Goal: Navigation & Orientation: Find specific page/section

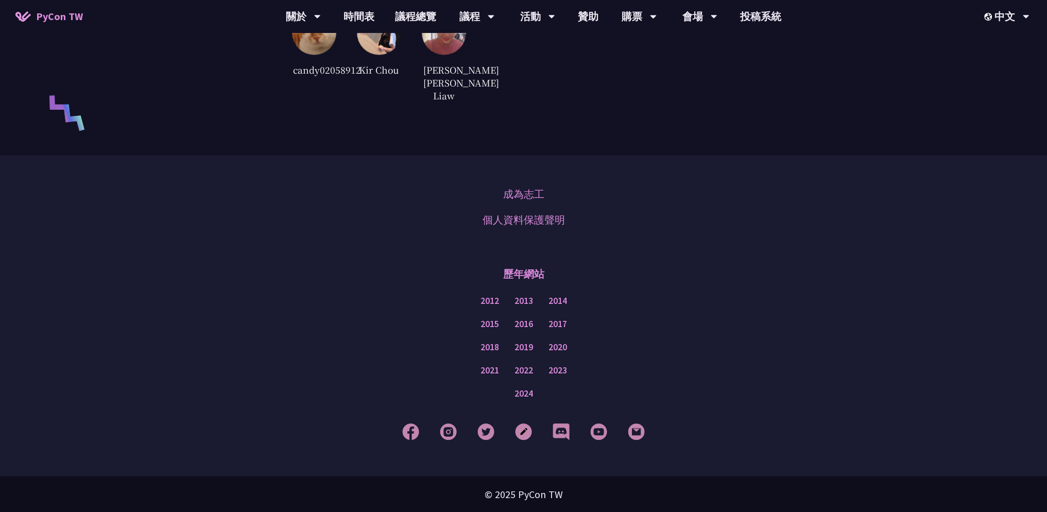
scroll to position [2472, 0]
click at [520, 395] on link "2024" at bounding box center [524, 393] width 19 height 13
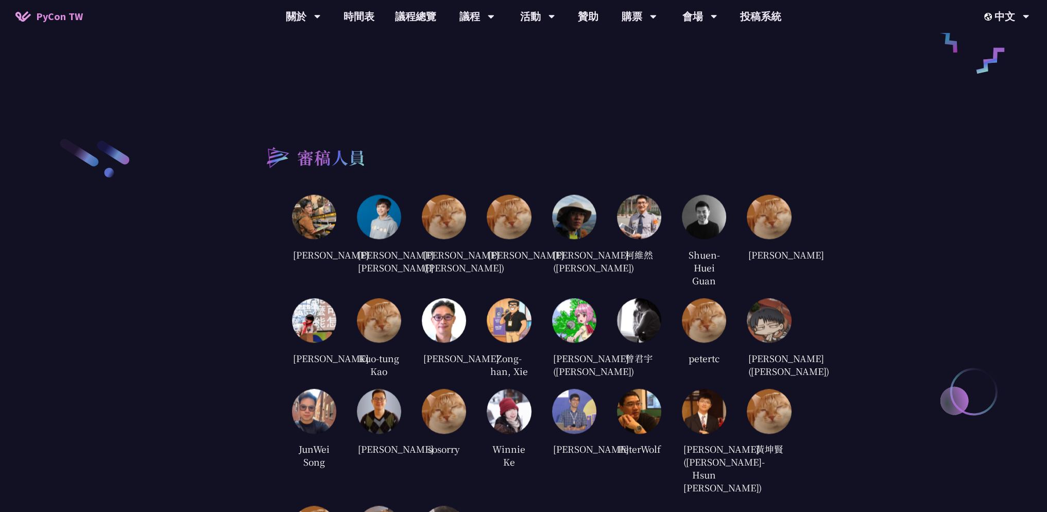
scroll to position [1957, 0]
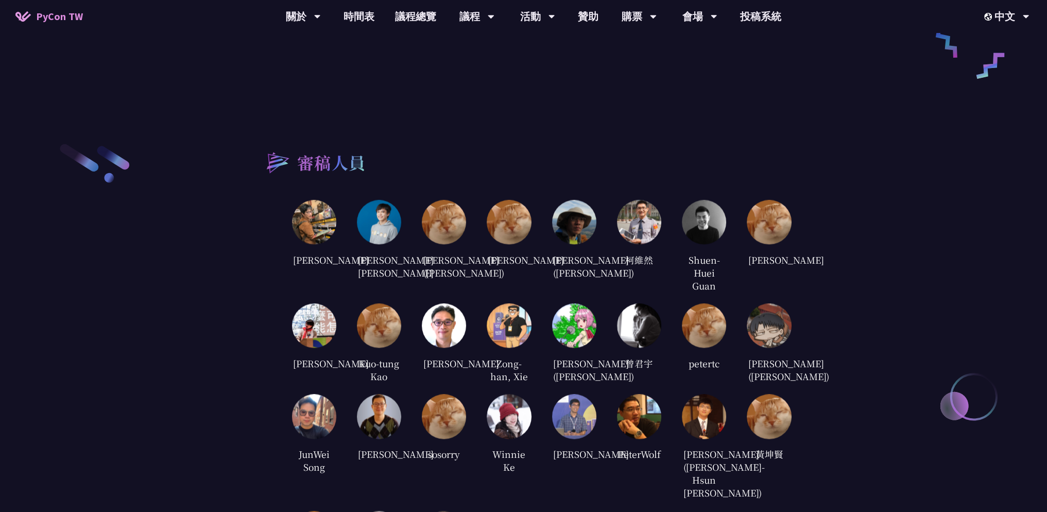
drag, startPoint x: 521, startPoint y: 269, endPoint x: 497, endPoint y: 251, distance: 30.5
click at [497, 252] on div "[PERSON_NAME]" at bounding box center [509, 259] width 44 height 15
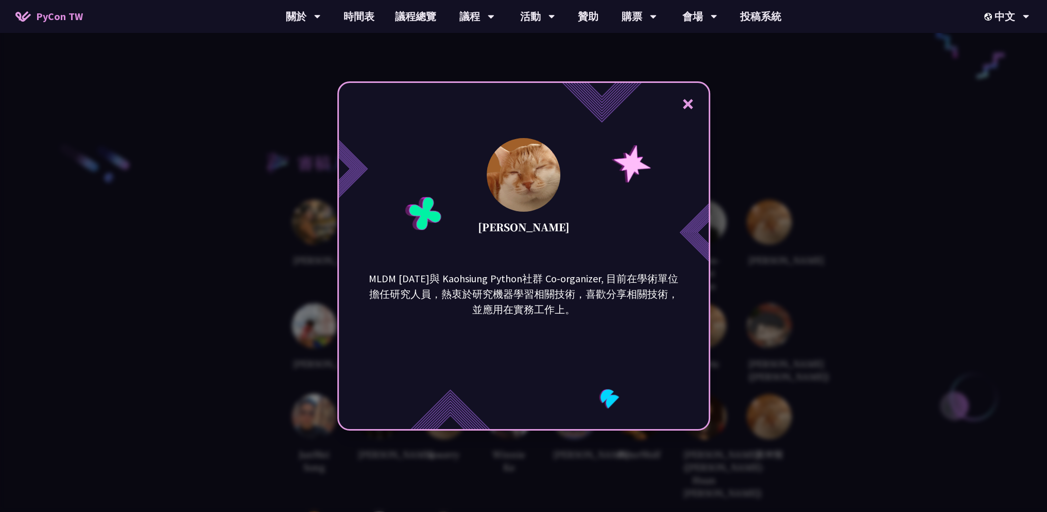
click at [251, 228] on div "× [PERSON_NAME] MLDM [DATE]與 Kaohsiung Python社群 Co-organizer, 目前在學術單位擔任研究人員，熱衷於…" at bounding box center [523, 256] width 1047 height 512
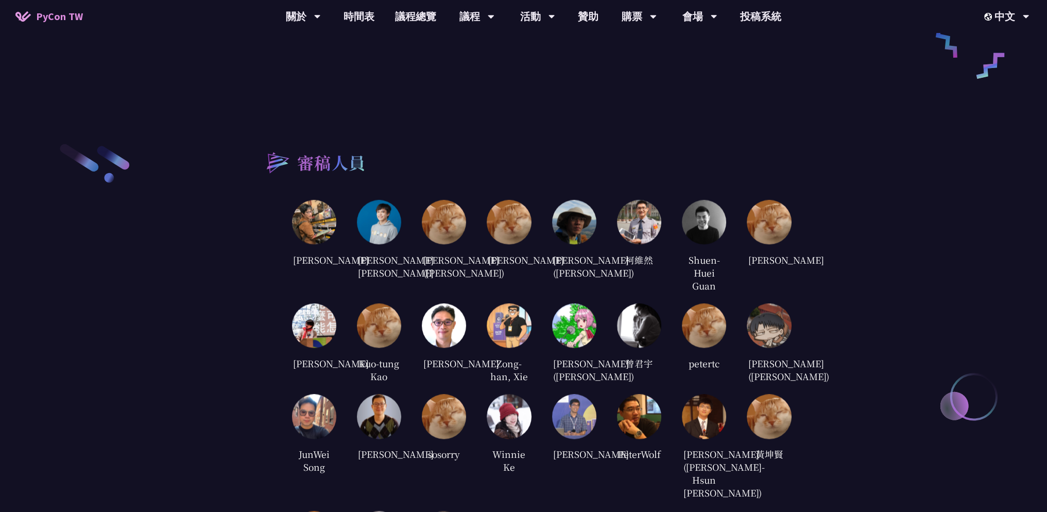
click at [377, 220] on img at bounding box center [379, 222] width 44 height 44
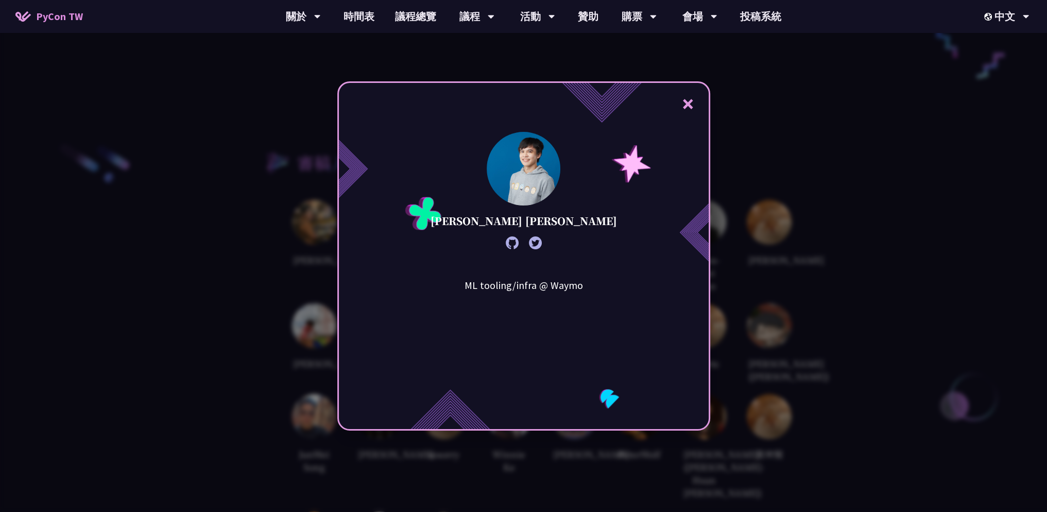
click at [264, 223] on div "× [PERSON_NAME] [PERSON_NAME] ML tooling/infra @ Waymo" at bounding box center [523, 256] width 1047 height 512
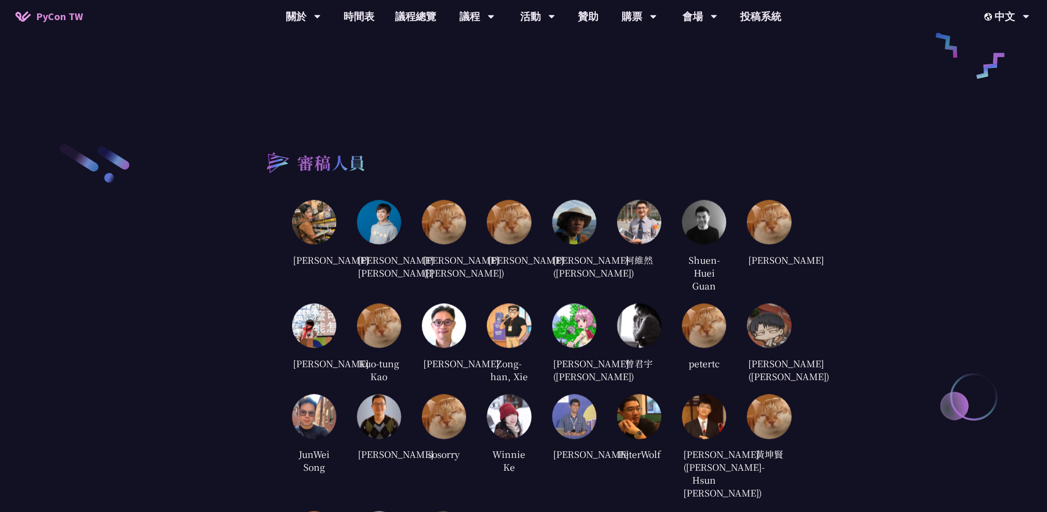
click at [378, 206] on img at bounding box center [379, 222] width 44 height 44
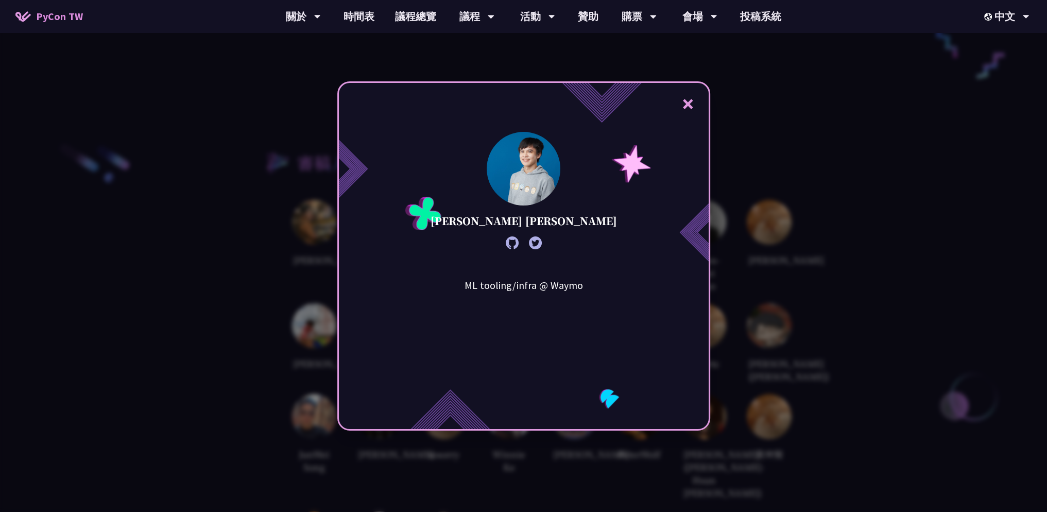
click at [279, 216] on div "× [PERSON_NAME] [PERSON_NAME] ML tooling/infra @ Waymo" at bounding box center [523, 256] width 1047 height 512
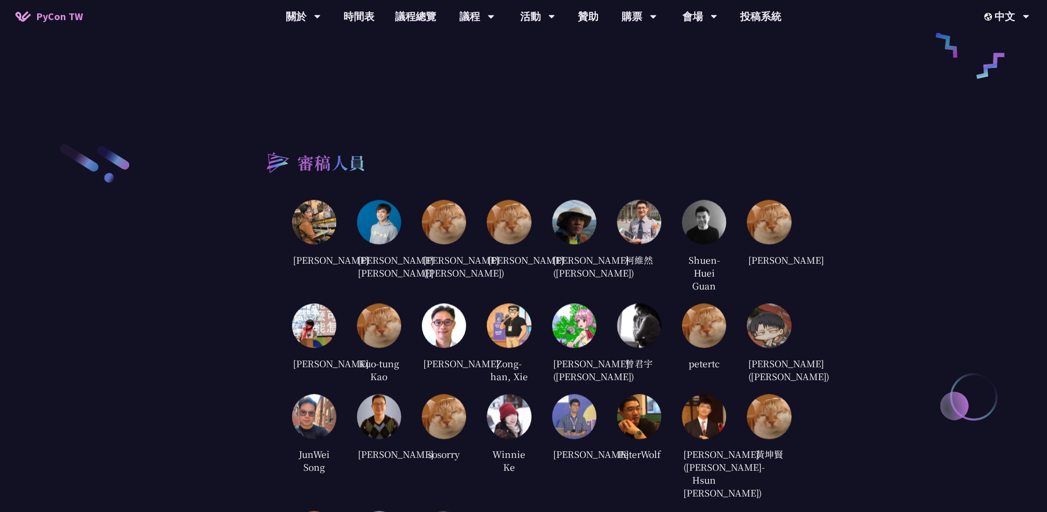
click at [323, 219] on img at bounding box center [314, 222] width 44 height 44
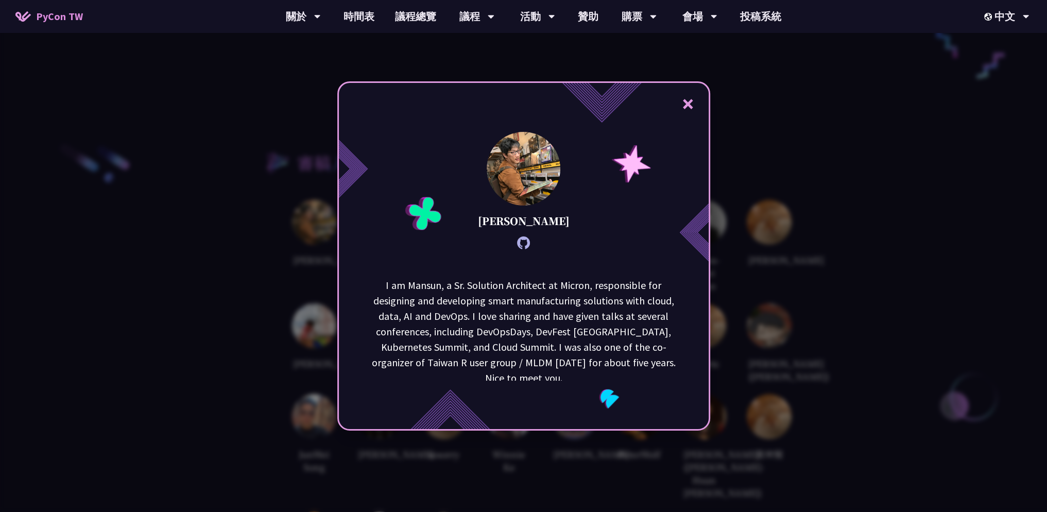
click at [261, 224] on div "× [PERSON_NAME] I am [GEOGRAPHIC_DATA], a Sr. Solution Architect at Micron, res…" at bounding box center [523, 256] width 1047 height 512
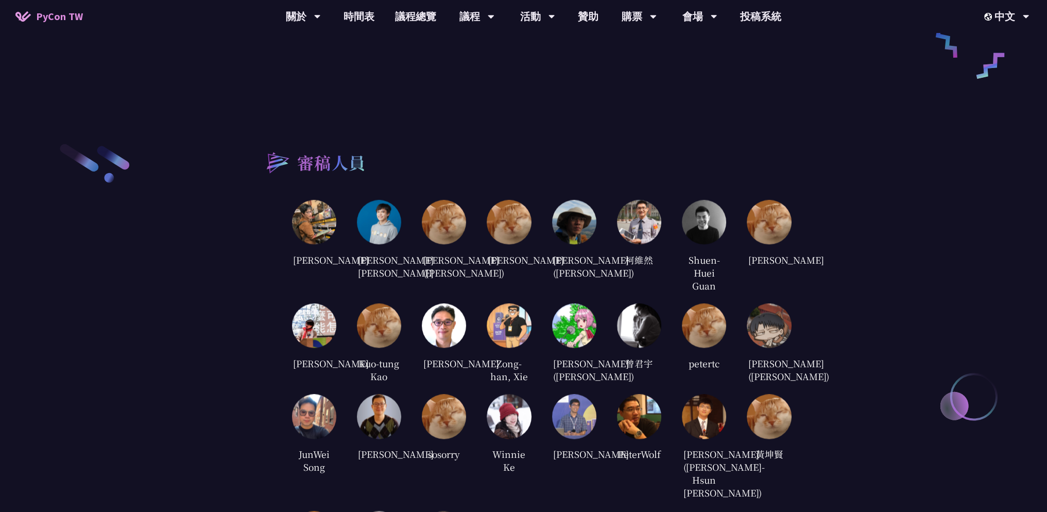
click at [457, 220] on img at bounding box center [444, 222] width 44 height 44
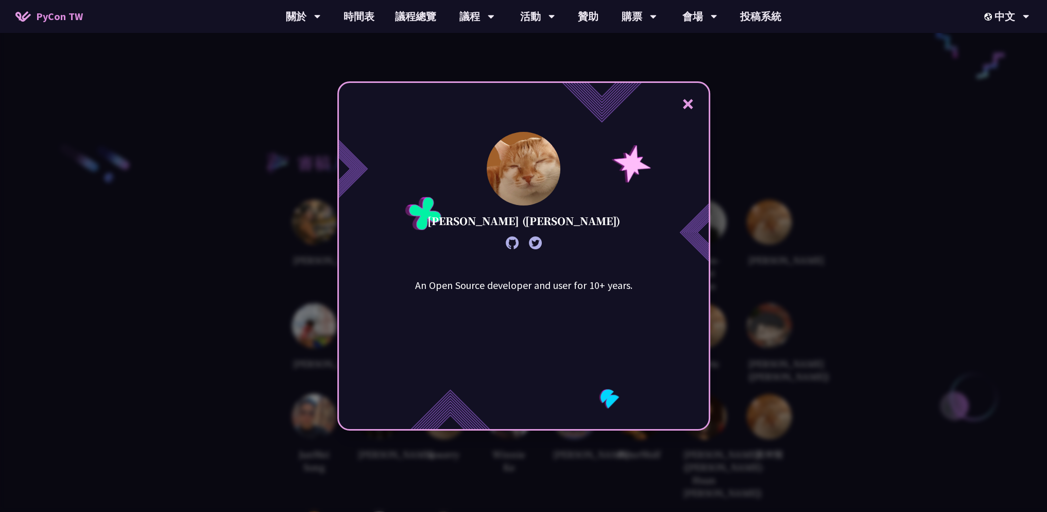
click at [845, 220] on div "× [PERSON_NAME] ([PERSON_NAME]) An Open Source developer and user for 10+ years." at bounding box center [523, 256] width 1047 height 512
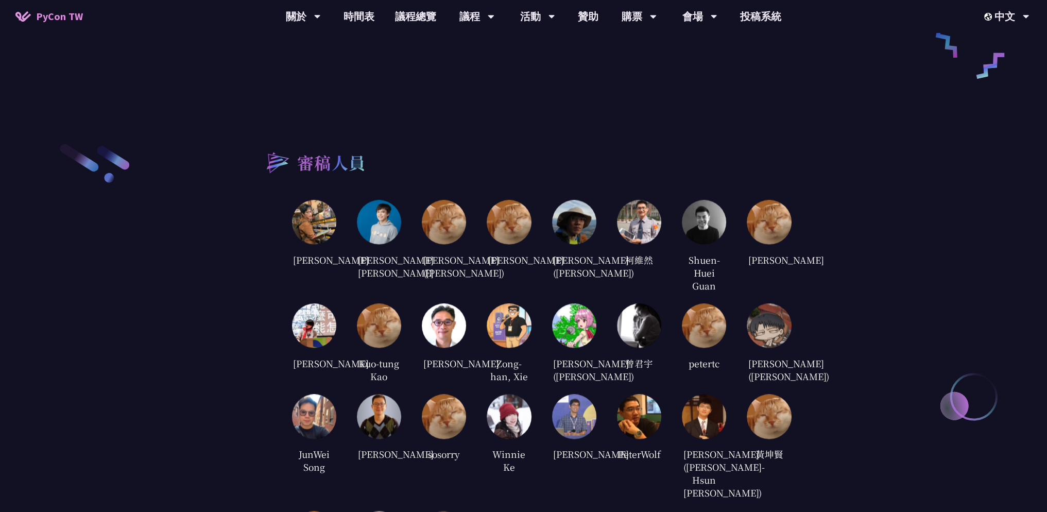
click at [499, 212] on img at bounding box center [509, 222] width 44 height 44
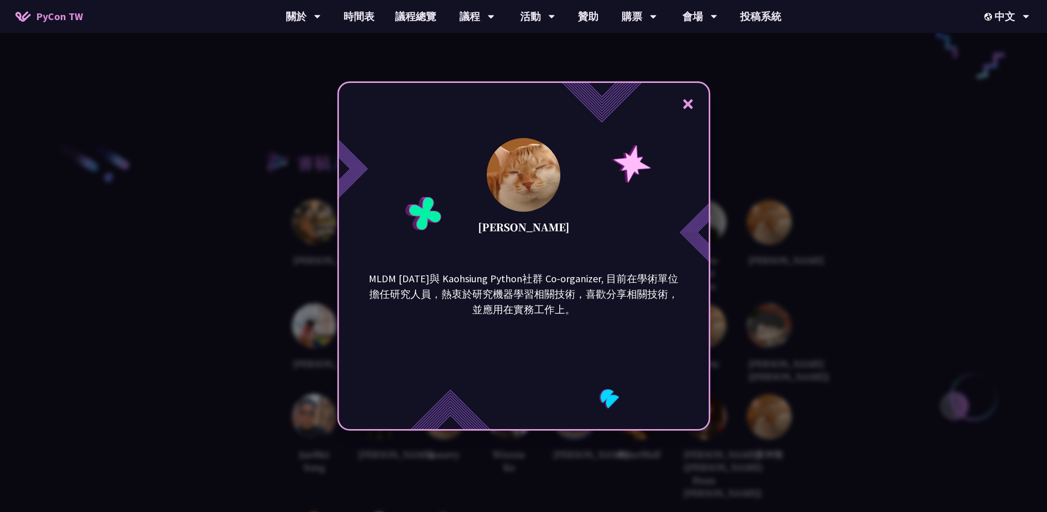
click at [814, 215] on div "× [PERSON_NAME] MLDM [DATE]與 Kaohsiung Python社群 Co-organizer, 目前在學術單位擔任研究人員，熱衷於…" at bounding box center [523, 256] width 1047 height 512
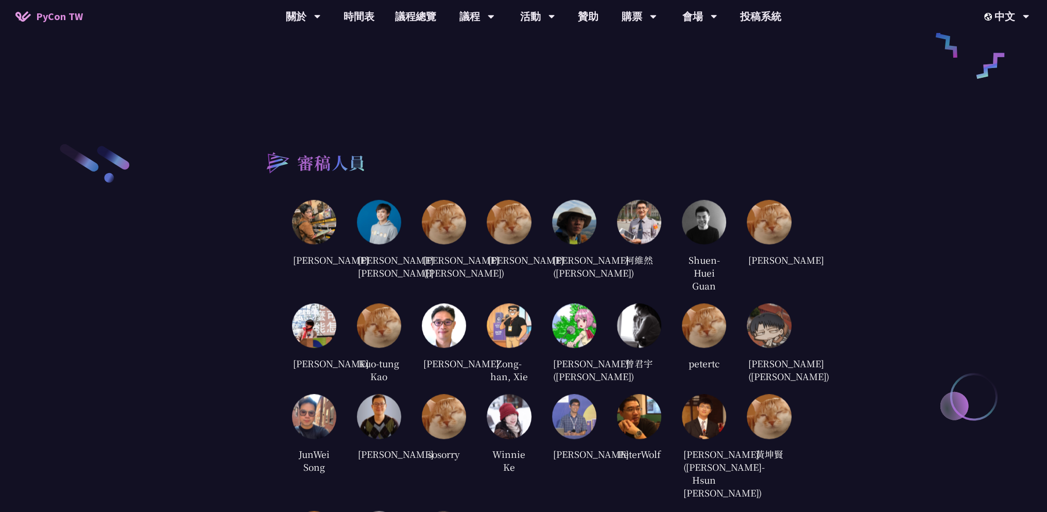
click at [783, 200] on img at bounding box center [769, 222] width 44 height 44
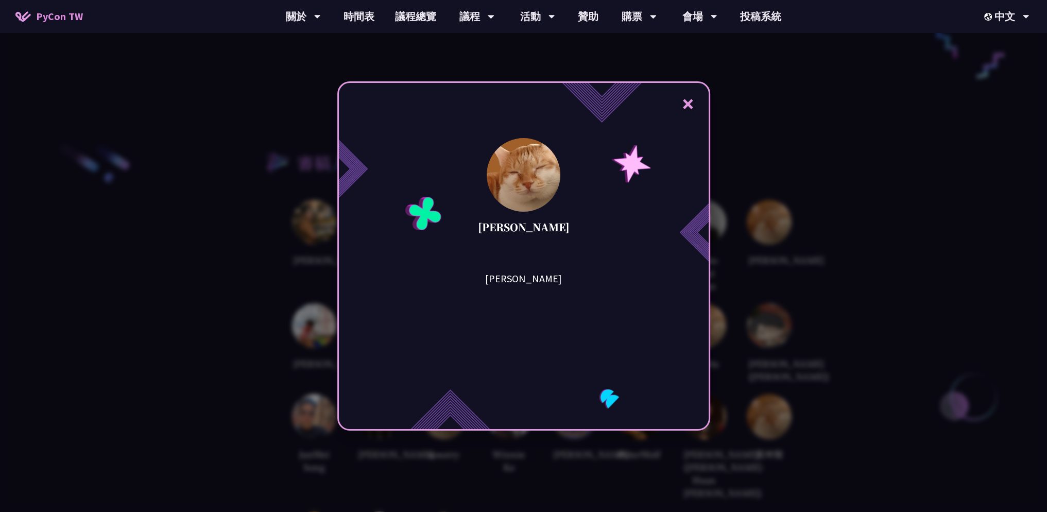
drag, startPoint x: 559, startPoint y: 285, endPoint x: 488, endPoint y: 279, distance: 71.3
click at [488, 280] on div "[PERSON_NAME]" at bounding box center [523, 322] width 135 height 103
click at [786, 211] on div "× [PERSON_NAME]" at bounding box center [523, 256] width 1047 height 512
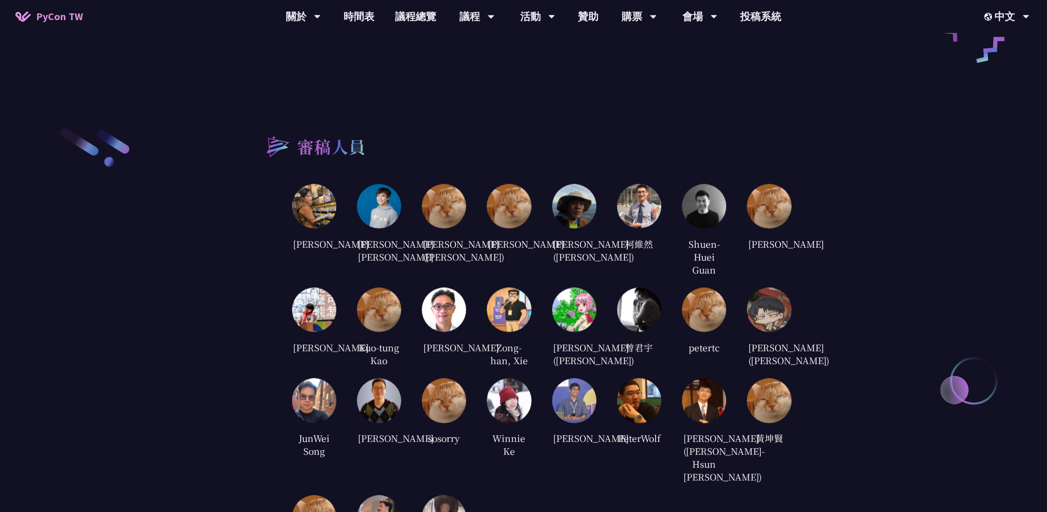
scroll to position [2060, 0]
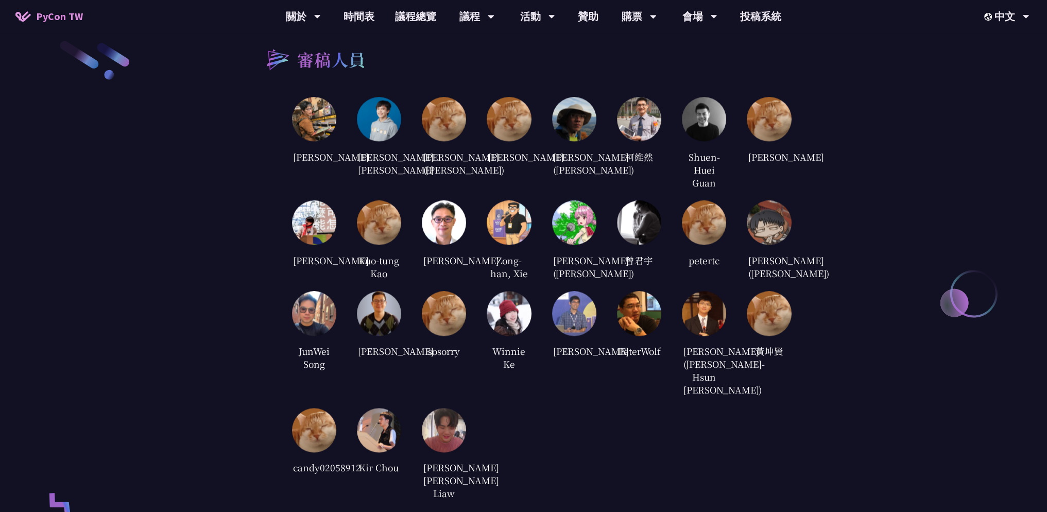
click at [514, 335] on img at bounding box center [509, 313] width 44 height 44
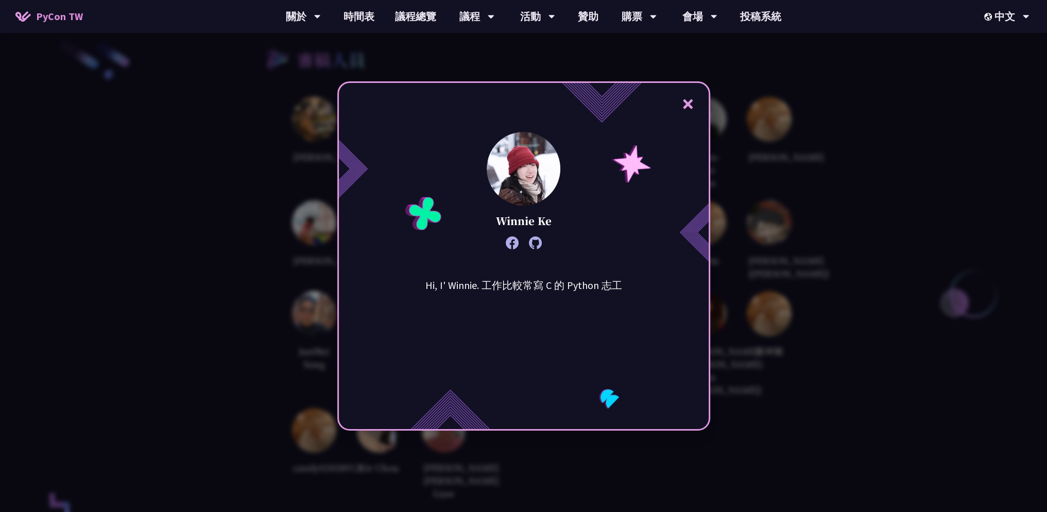
click at [758, 383] on div "× Winnie Ke Hi, I' Winnie. 工作比較常寫 C 的 Python 志工" at bounding box center [523, 256] width 1047 height 512
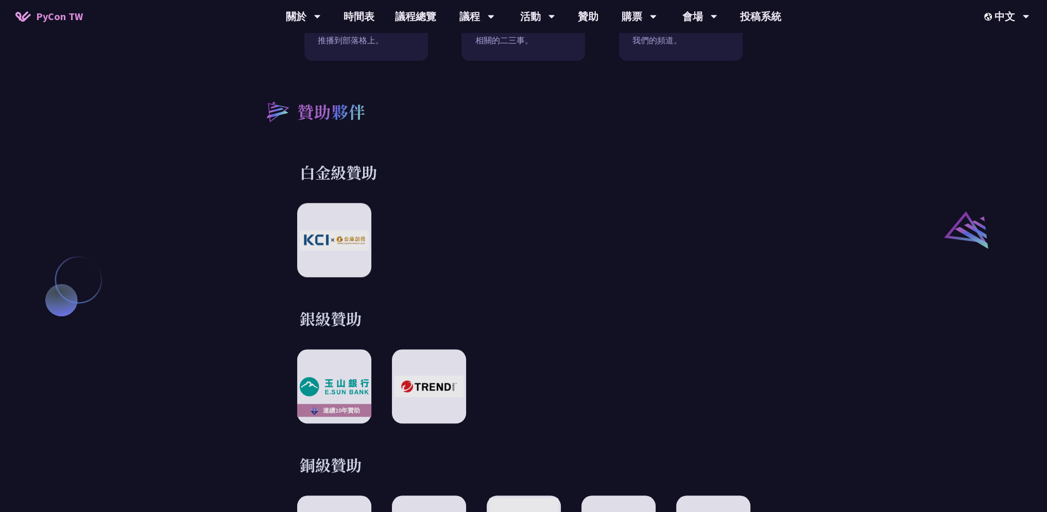
scroll to position [927, 0]
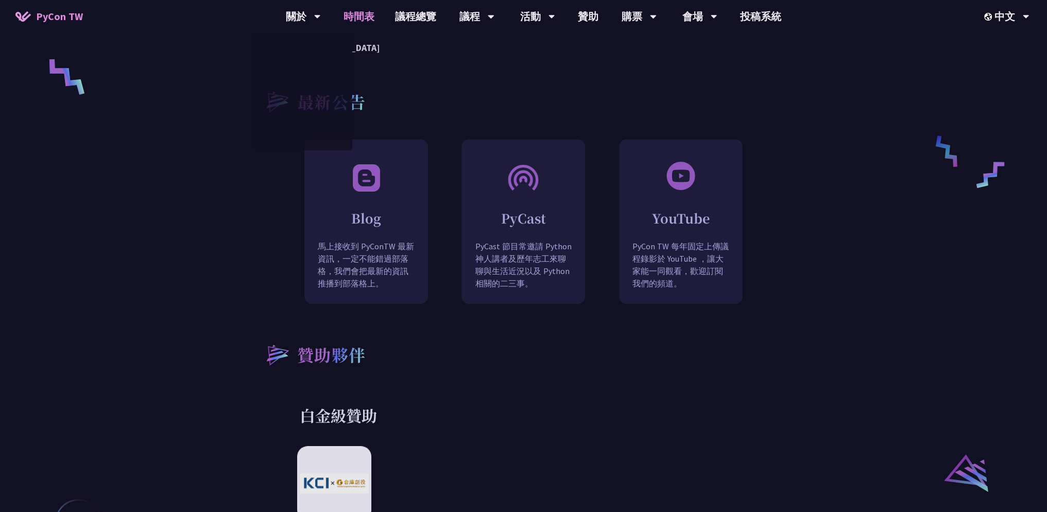
click at [358, 20] on link "時間表" at bounding box center [359, 16] width 52 height 33
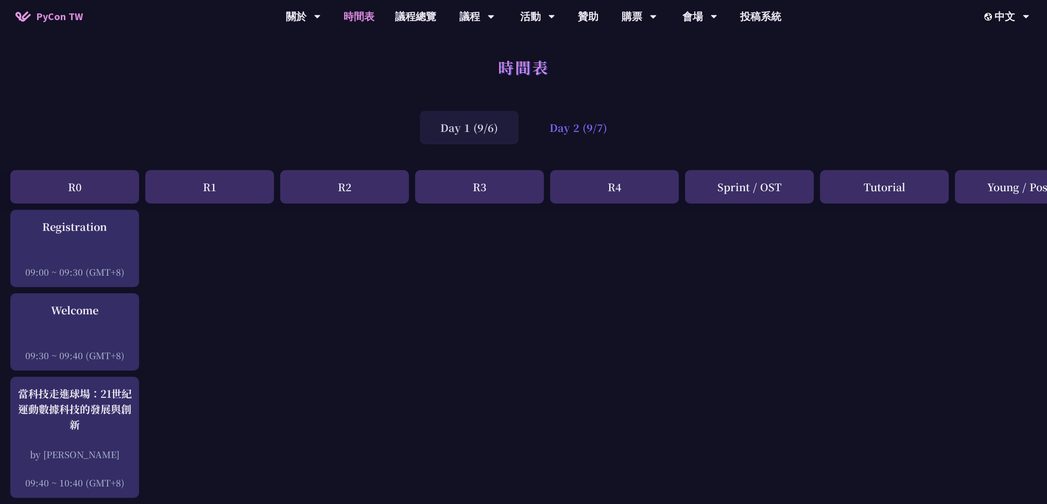
click at [546, 125] on div "Day 2 (9/7)" at bounding box center [578, 127] width 99 height 33
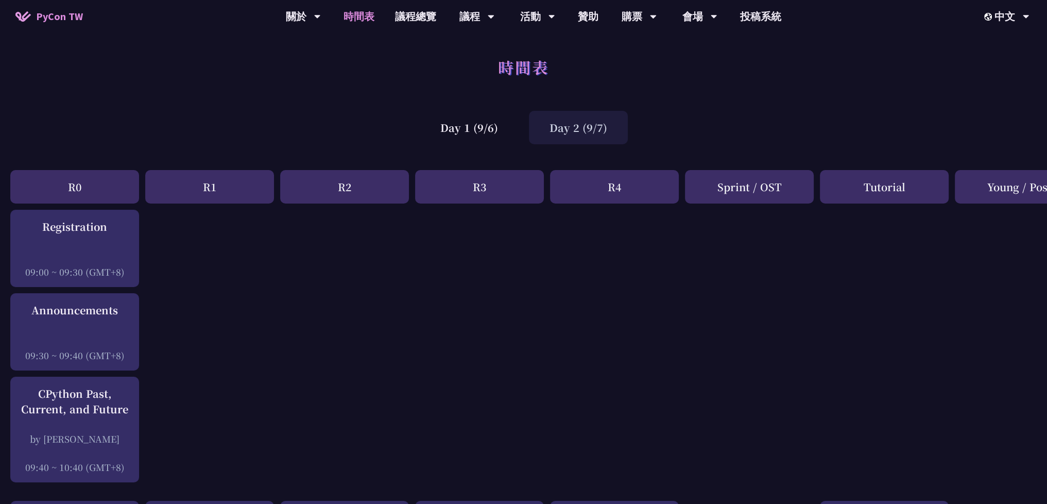
drag, startPoint x: 661, startPoint y: 374, endPoint x: 660, endPoint y: 116, distance: 257.5
click at [754, 14] on link "投稿系統" at bounding box center [761, 16] width 62 height 33
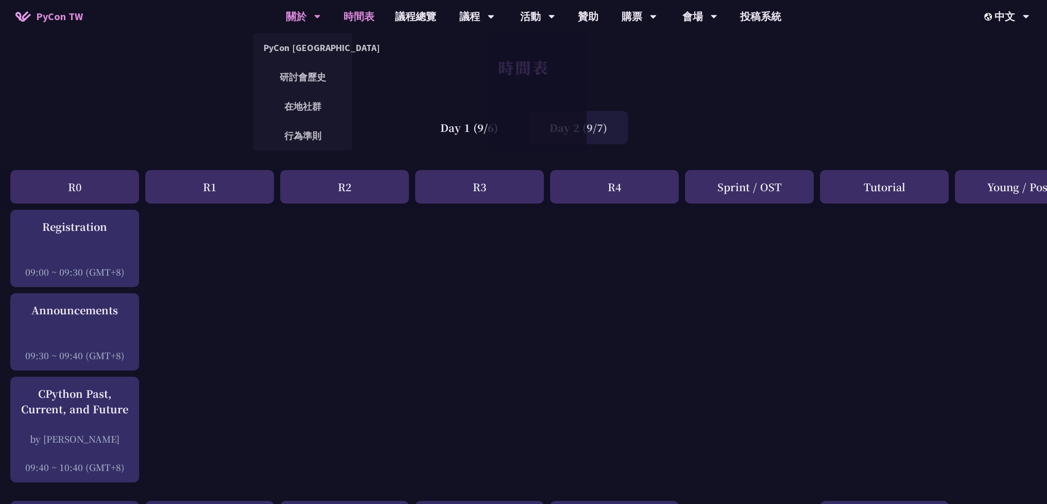
click at [293, 22] on div "關於" at bounding box center [303, 16] width 35 height 33
click at [315, 52] on link "PyCon [GEOGRAPHIC_DATA]" at bounding box center [302, 48] width 99 height 24
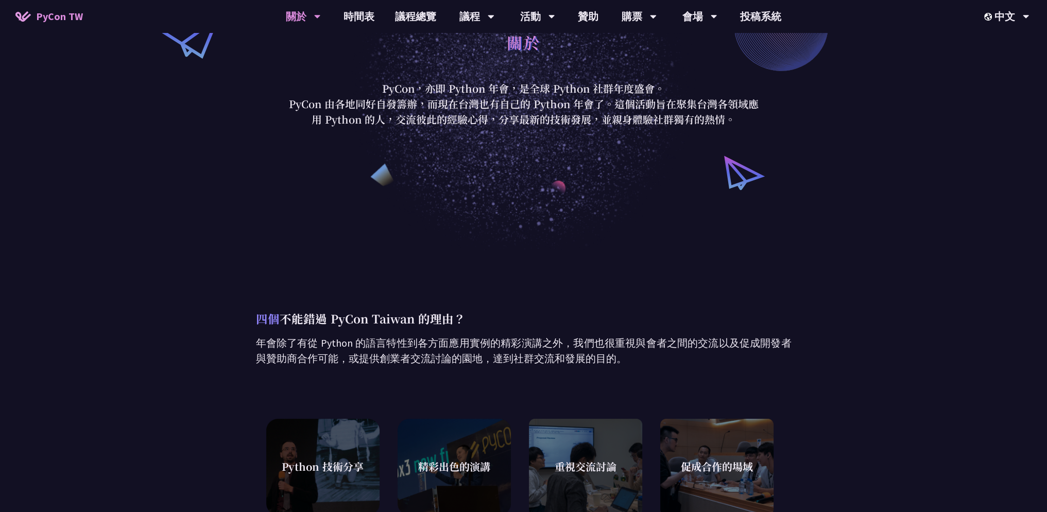
scroll to position [91, 0]
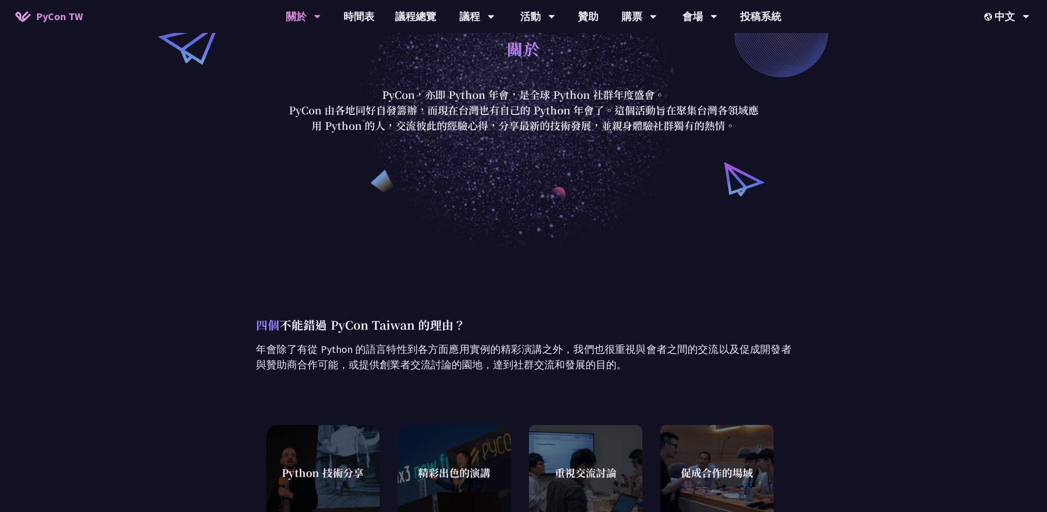
click at [69, 12] on span "PyCon TW" at bounding box center [59, 16] width 47 height 15
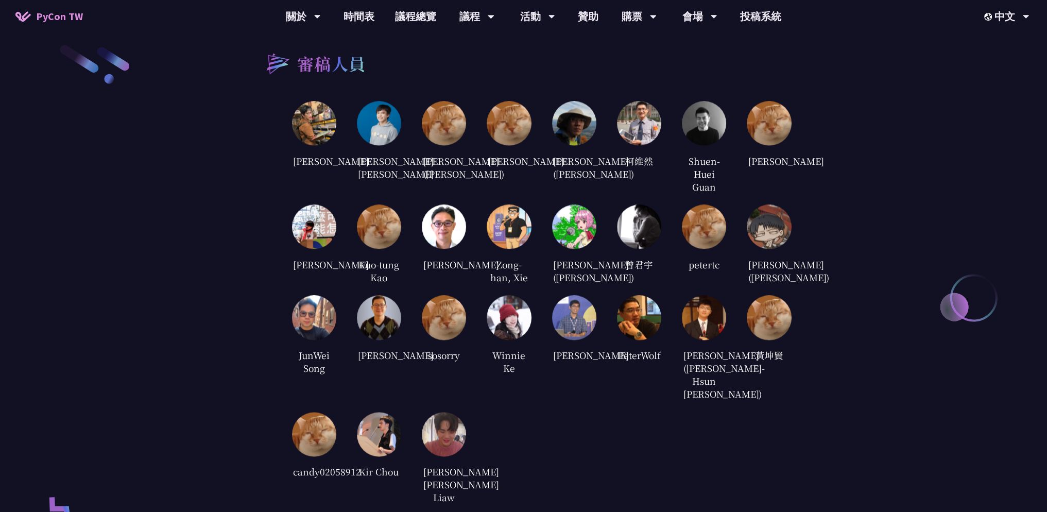
scroll to position [2060, 0]
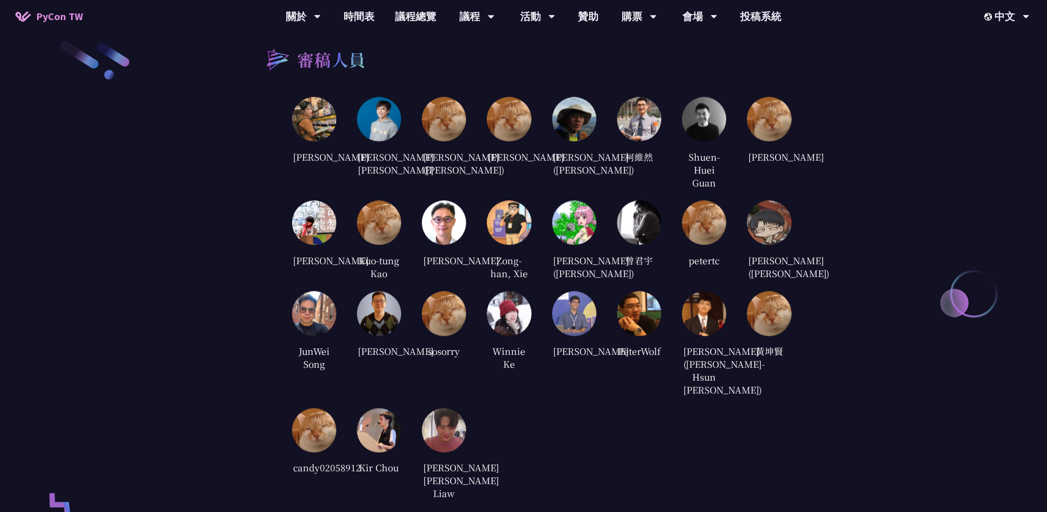
click at [374, 113] on img at bounding box center [379, 119] width 44 height 44
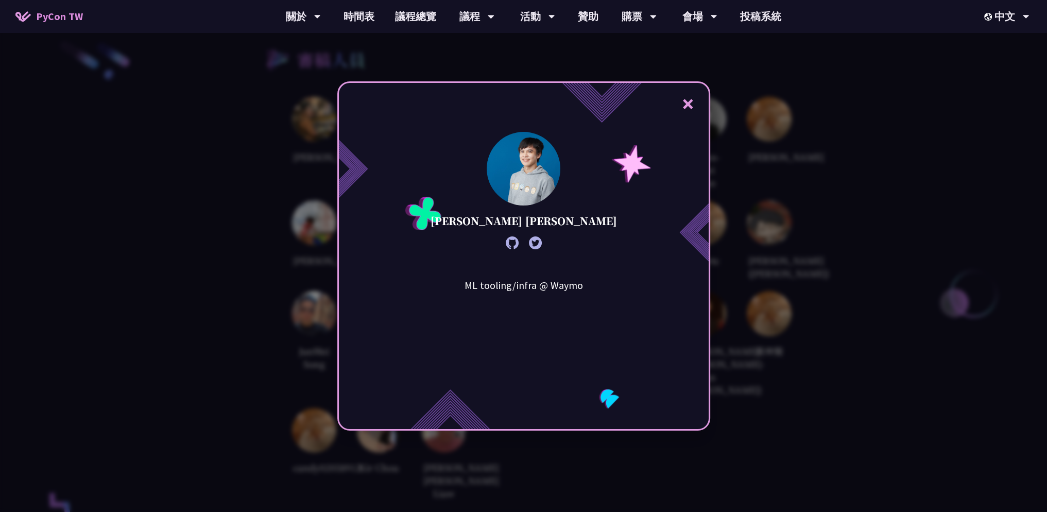
click at [536, 245] on icon at bounding box center [535, 242] width 13 height 13
